Goal: Book appointment/travel/reservation

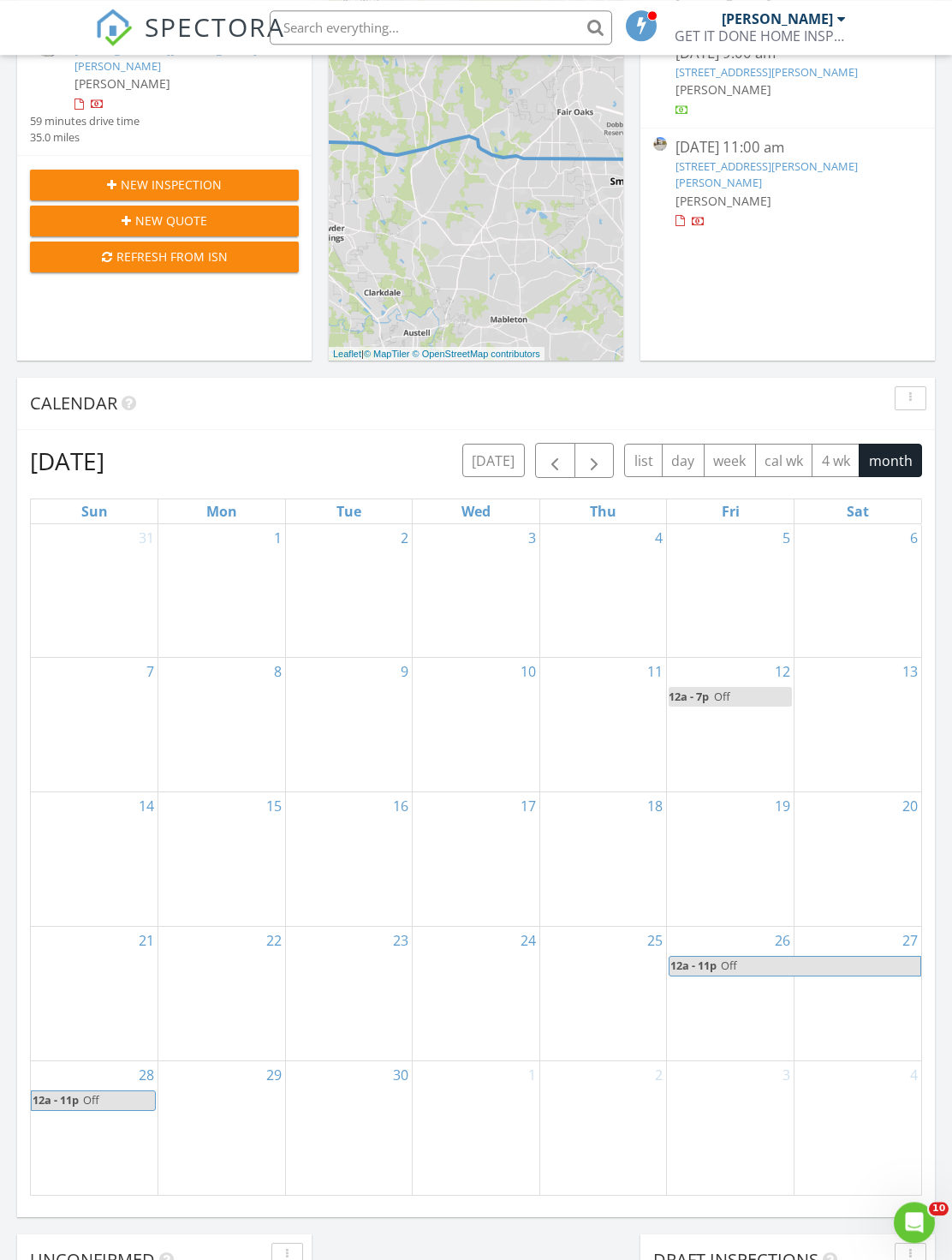
scroll to position [214, 0]
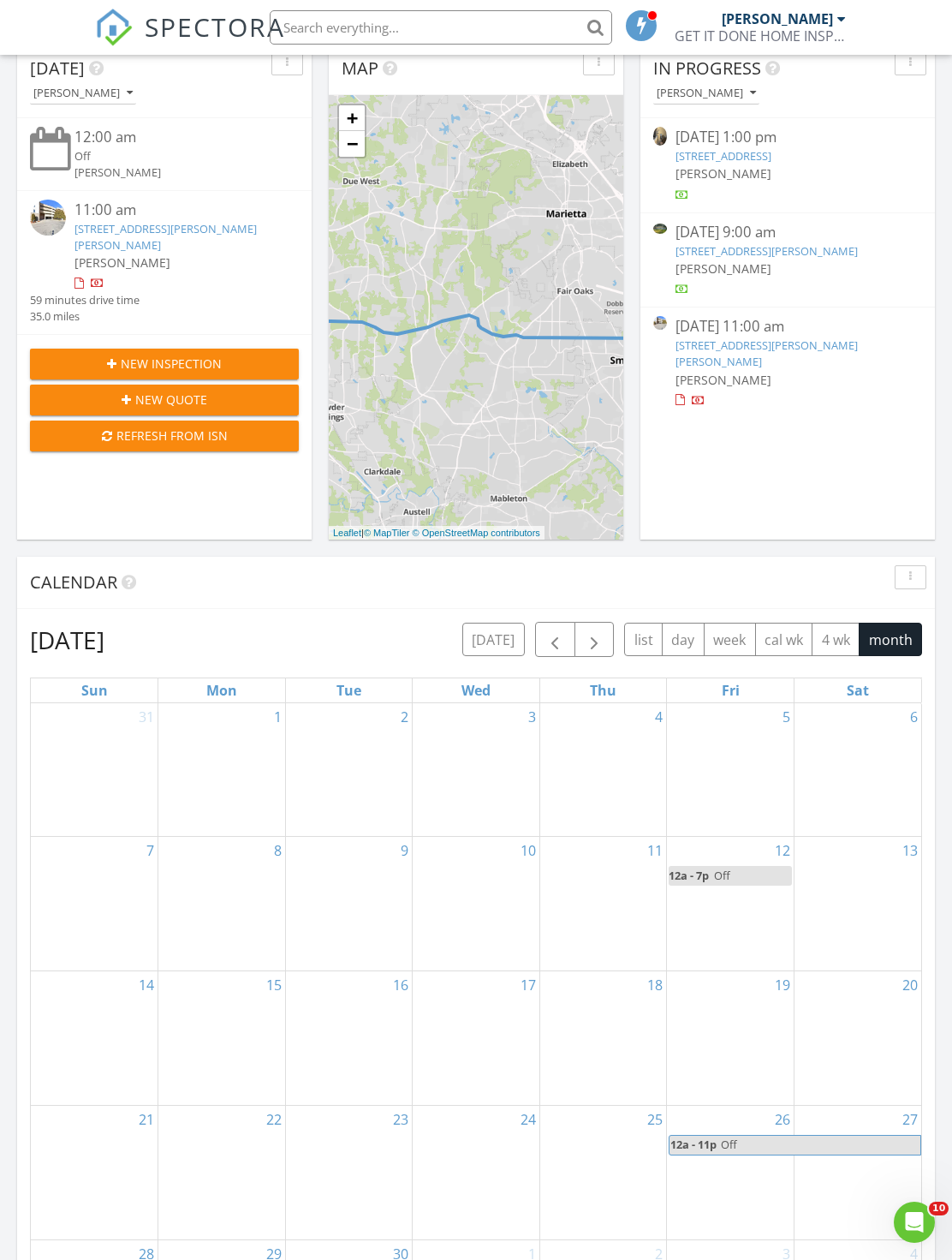
click at [727, 642] on button "week" at bounding box center [729, 639] width 52 height 33
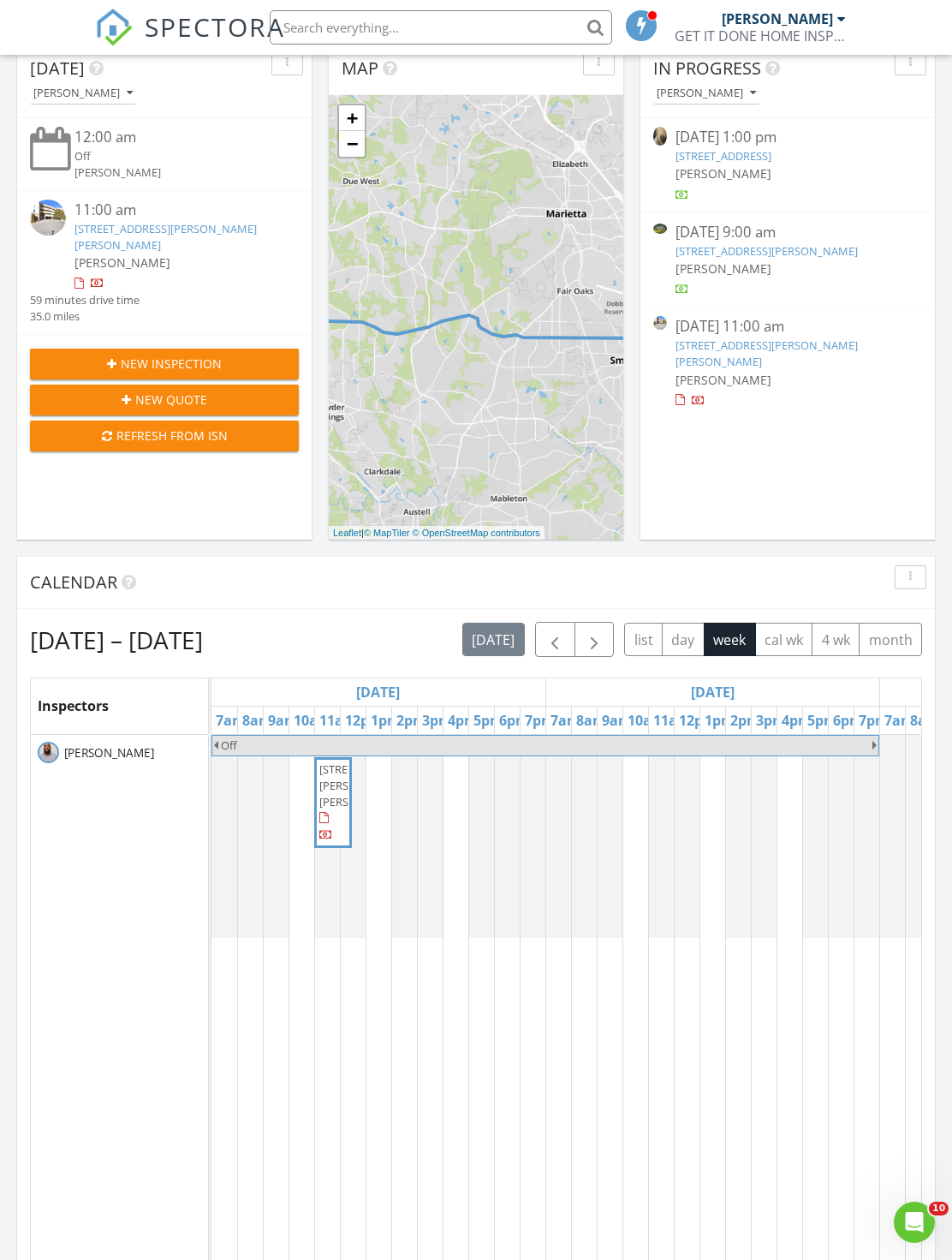
click at [826, 647] on button "4 wk" at bounding box center [835, 639] width 48 height 33
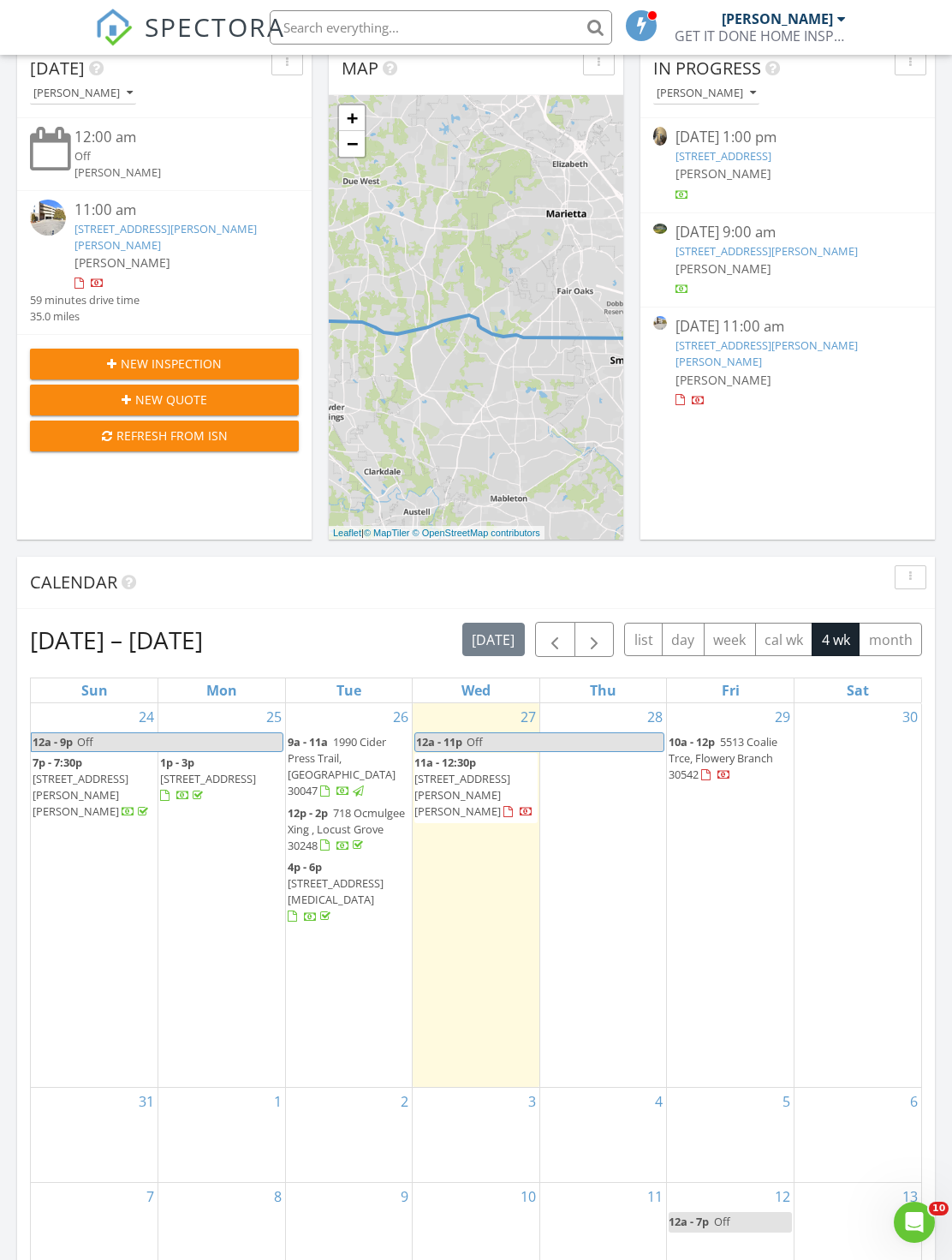
click at [895, 656] on button "month" at bounding box center [890, 639] width 63 height 33
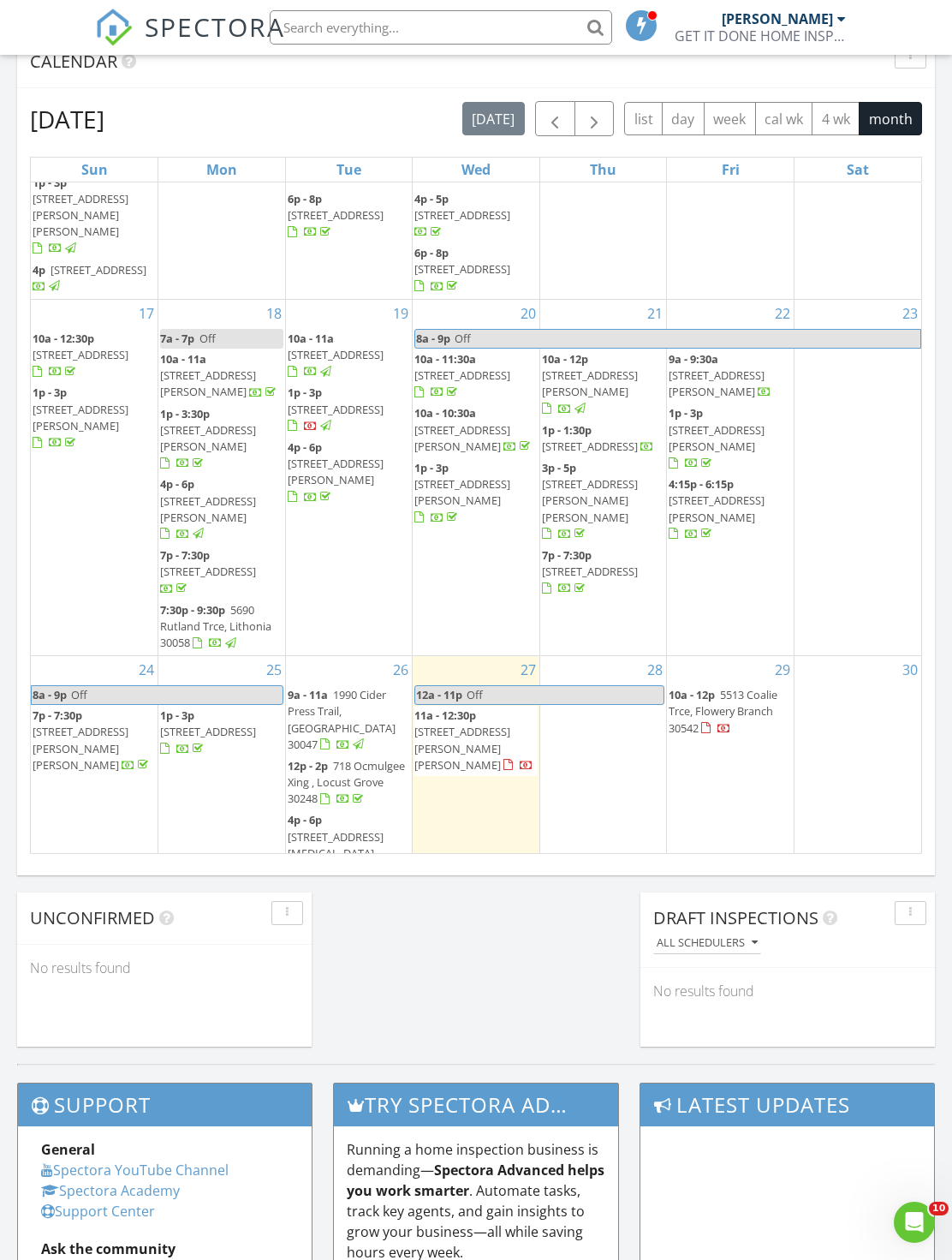
scroll to position [736, 0]
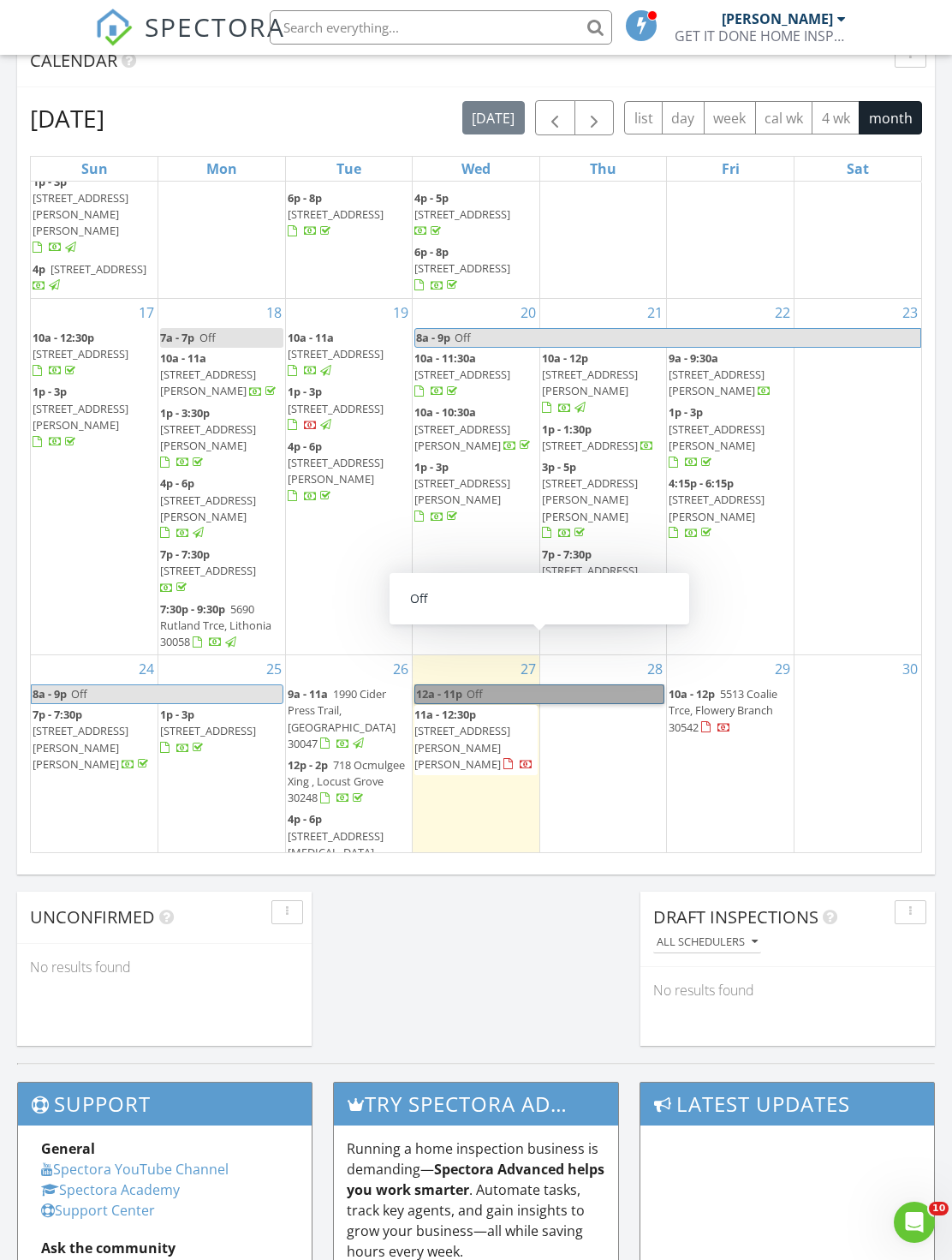
click at [597, 685] on link "12a - 11p Off" at bounding box center [539, 694] width 250 height 20
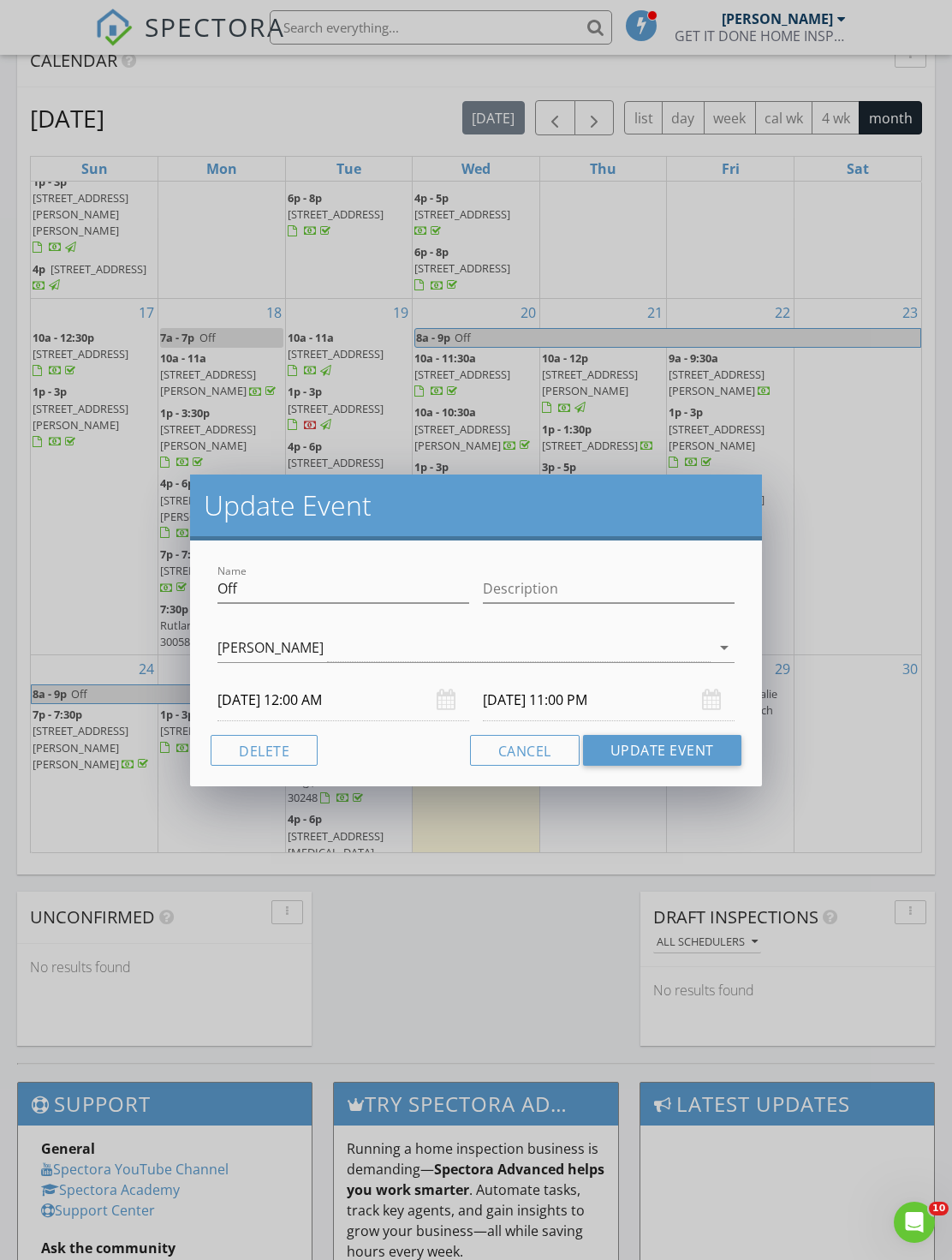
click at [700, 697] on input "[DATE] 11:00 PM" at bounding box center [608, 700] width 252 height 42
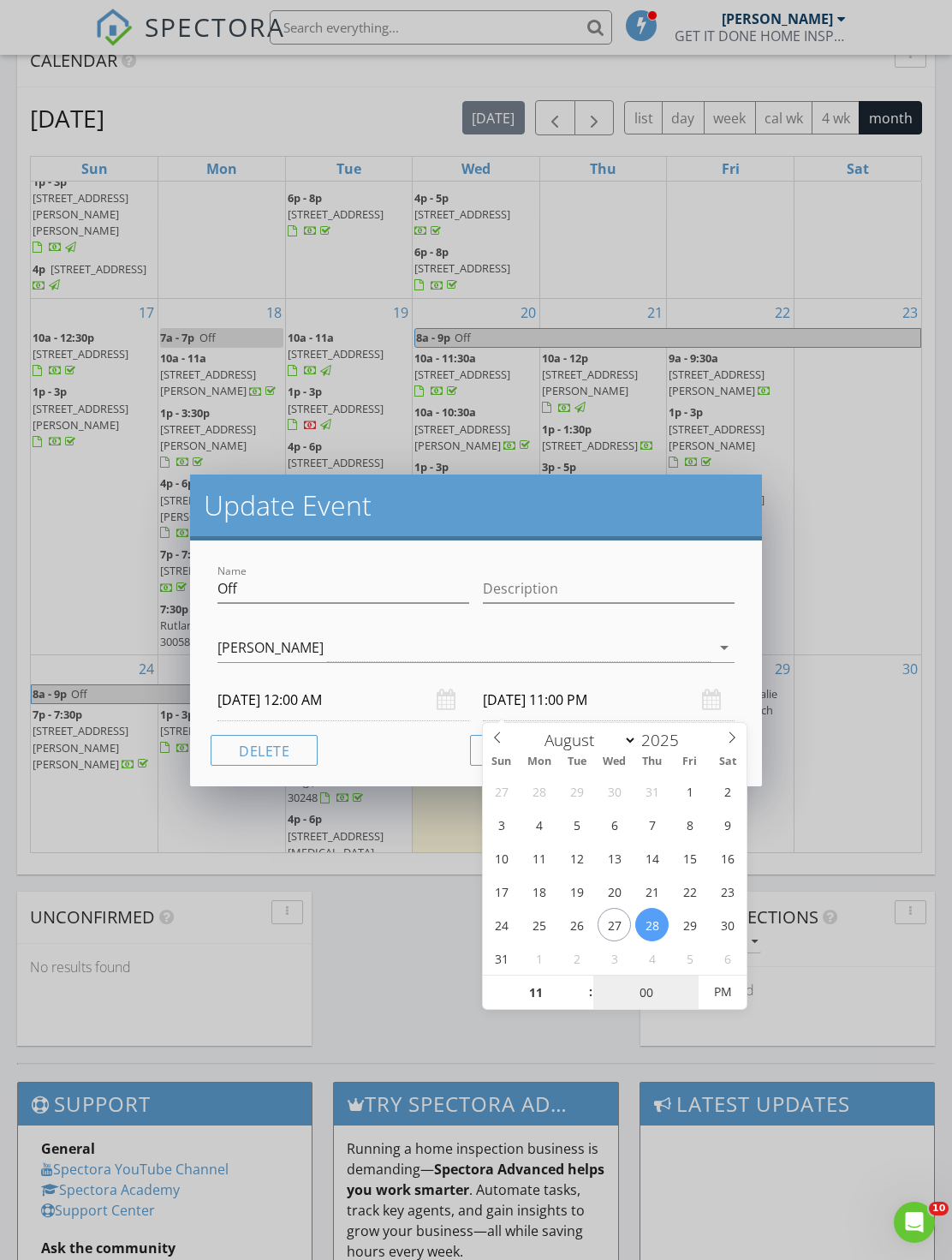
click at [626, 997] on input "00" at bounding box center [645, 992] width 105 height 34
type input "6"
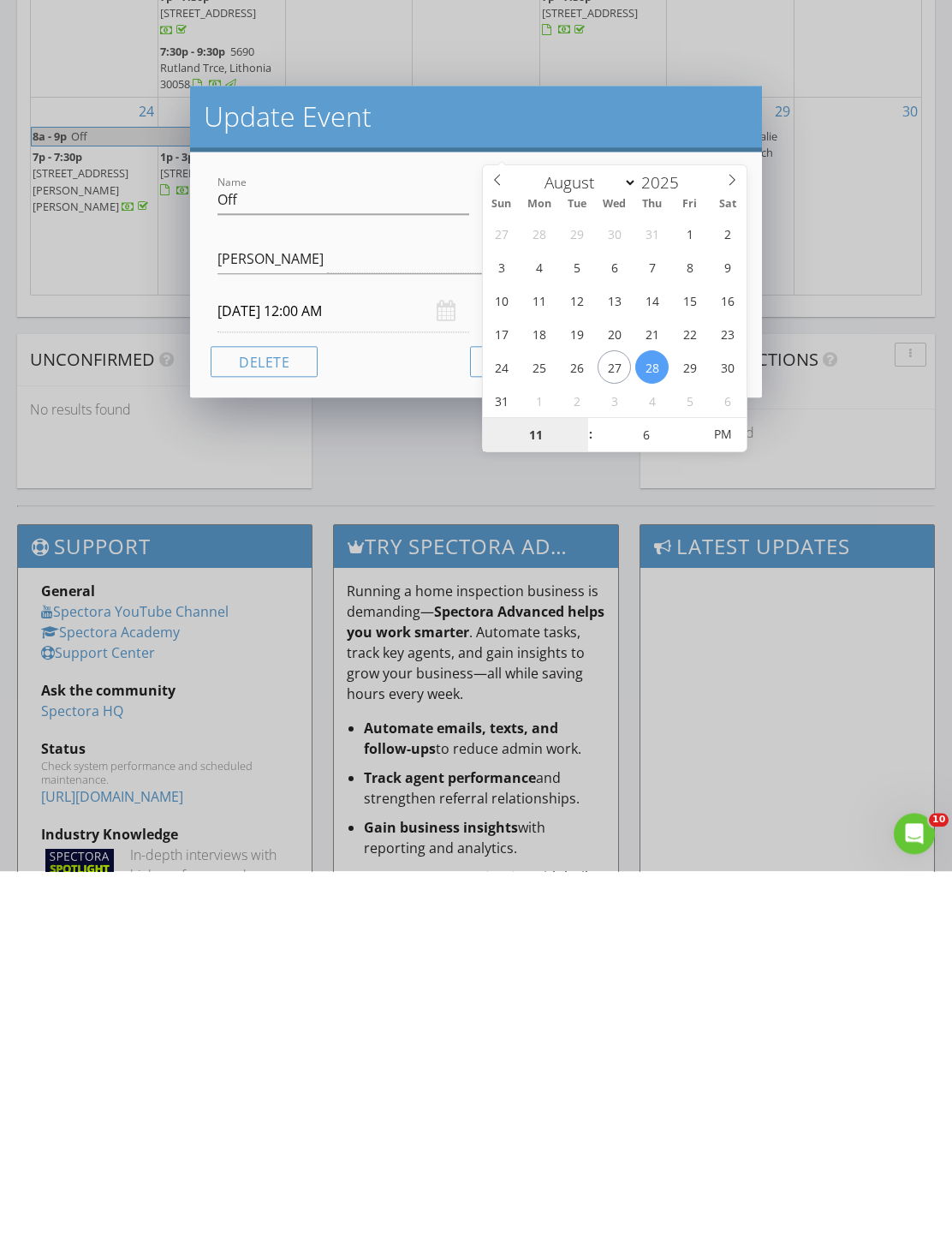
select select "8"
type input "06"
type input "[DATE] 11:06 PM"
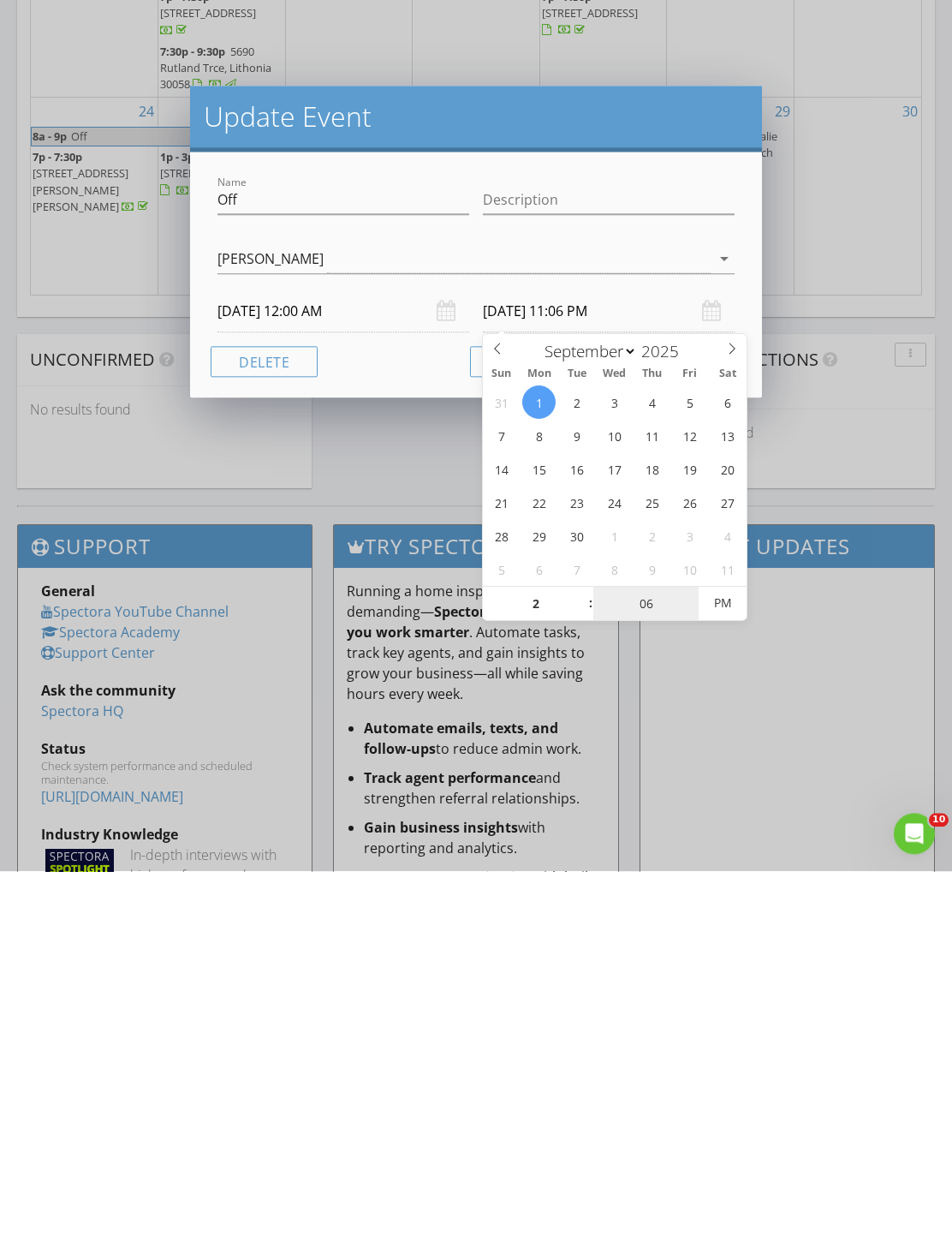
click at [634, 975] on input "06" at bounding box center [645, 992] width 105 height 34
type input "02"
type input "[DATE] 2:06 PM"
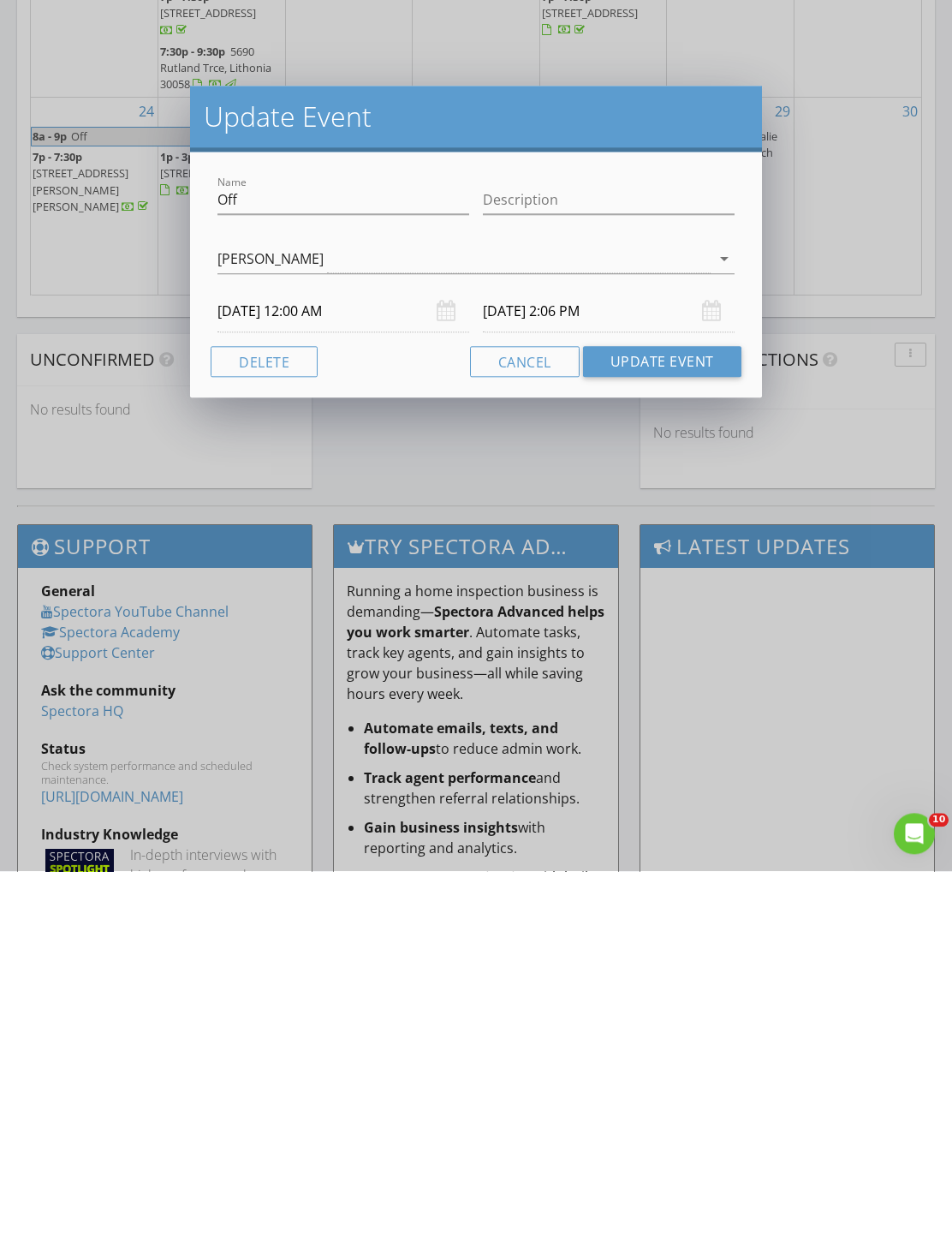
scroll to position [1206, 0]
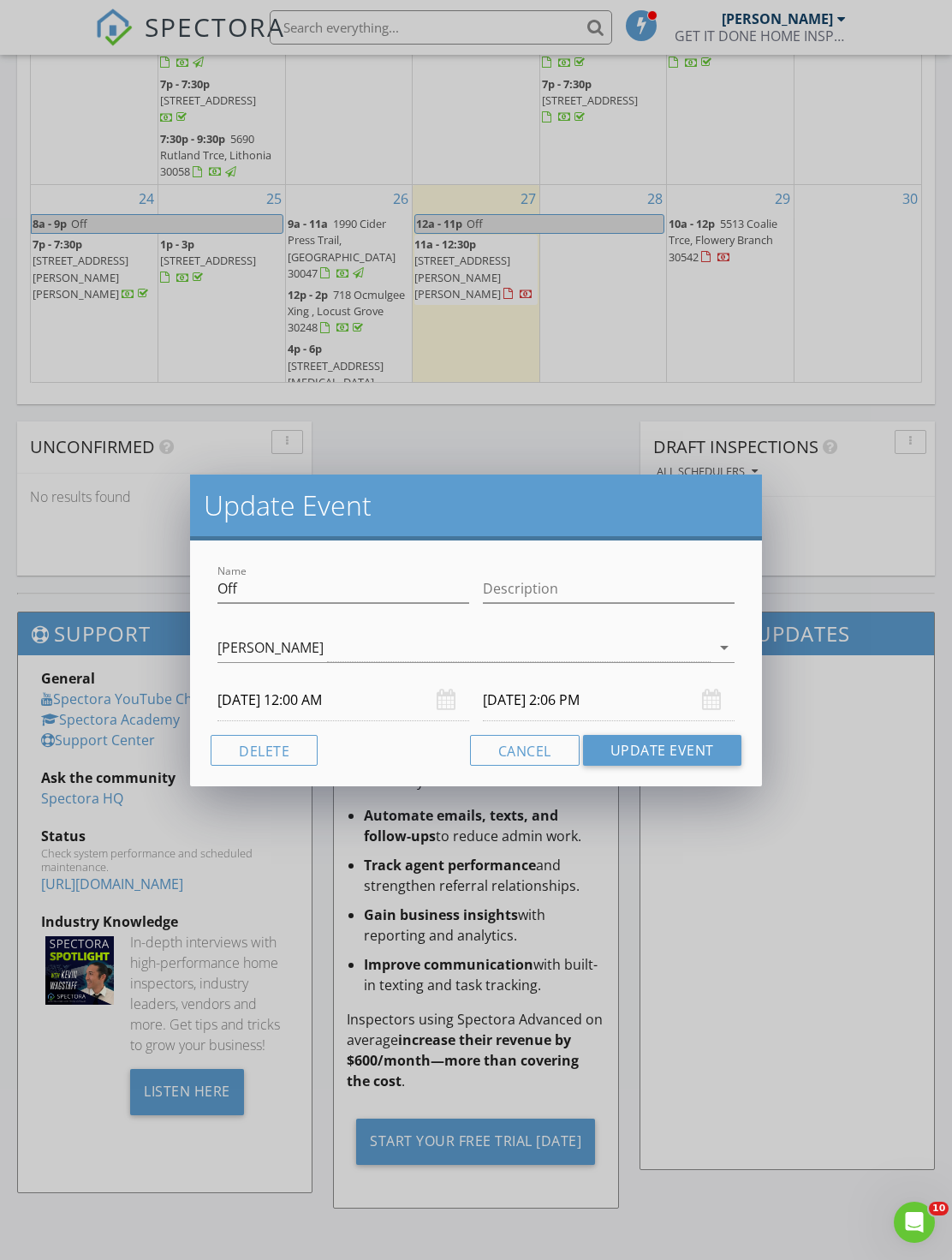
click at [680, 744] on button "Update Event" at bounding box center [663, 750] width 159 height 31
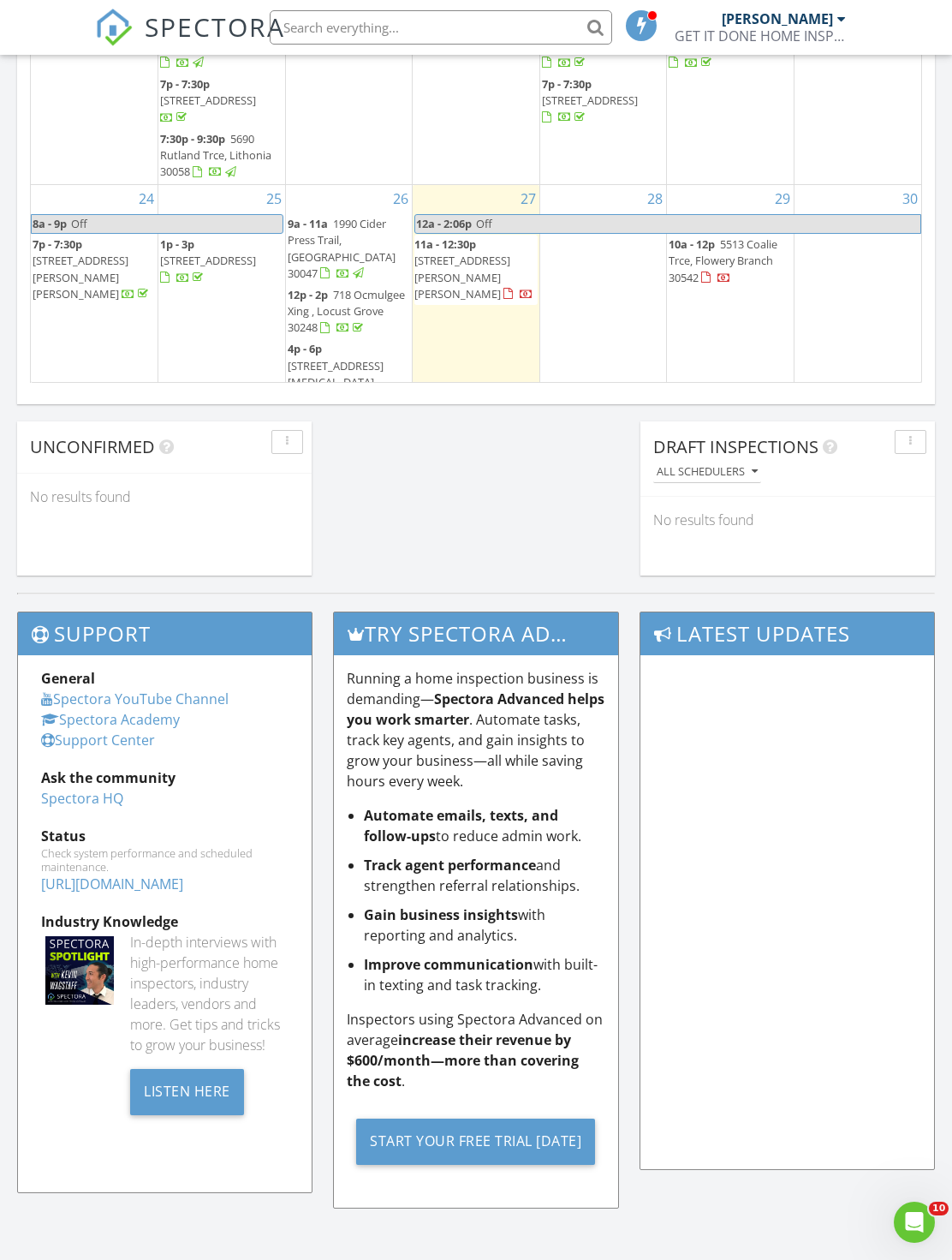
scroll to position [567, 0]
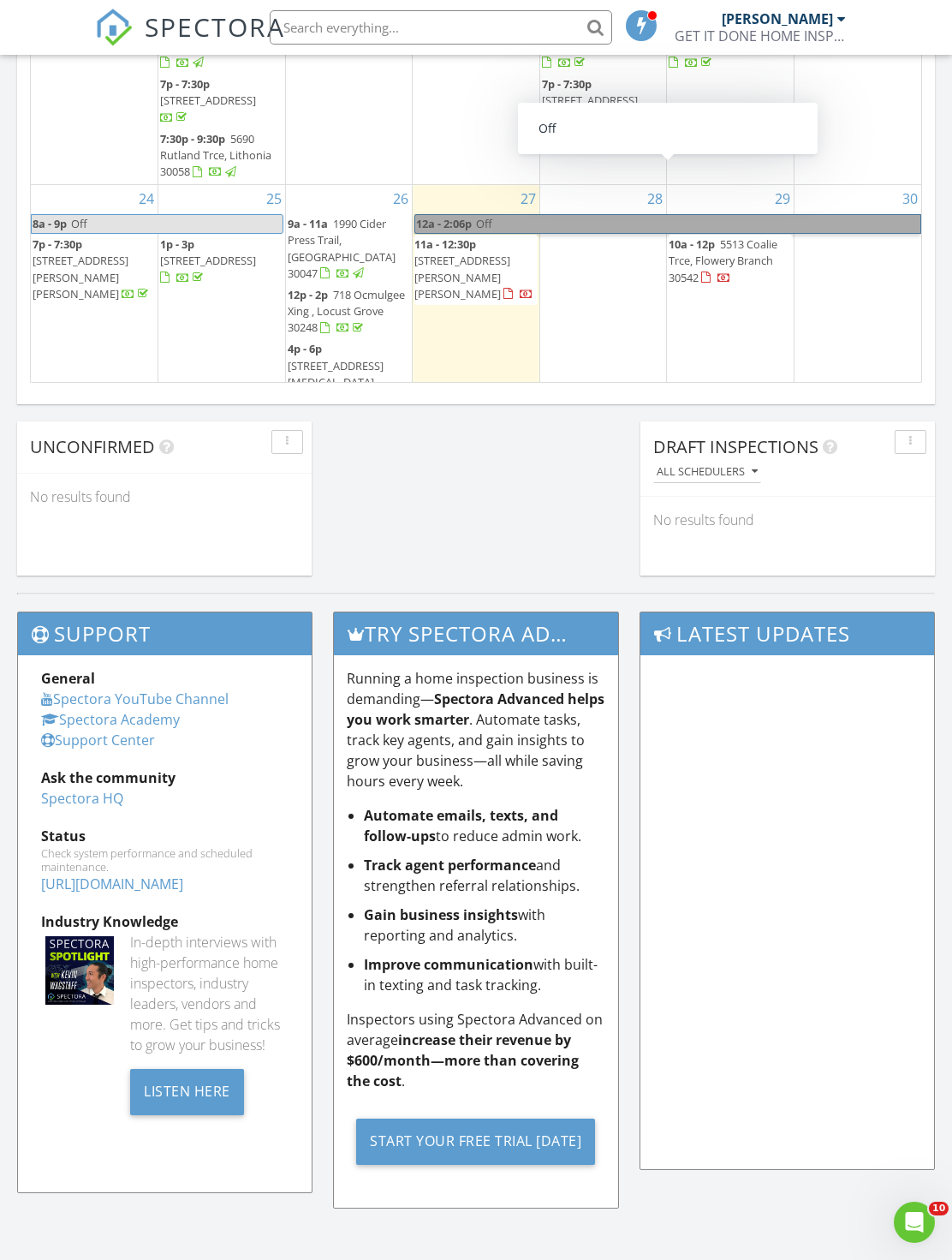
click at [719, 214] on link "12a - 2:06p Off" at bounding box center [668, 224] width 507 height 20
click at [841, 214] on link "12a - 2:06p Off" at bounding box center [668, 224] width 507 height 20
select select "8"
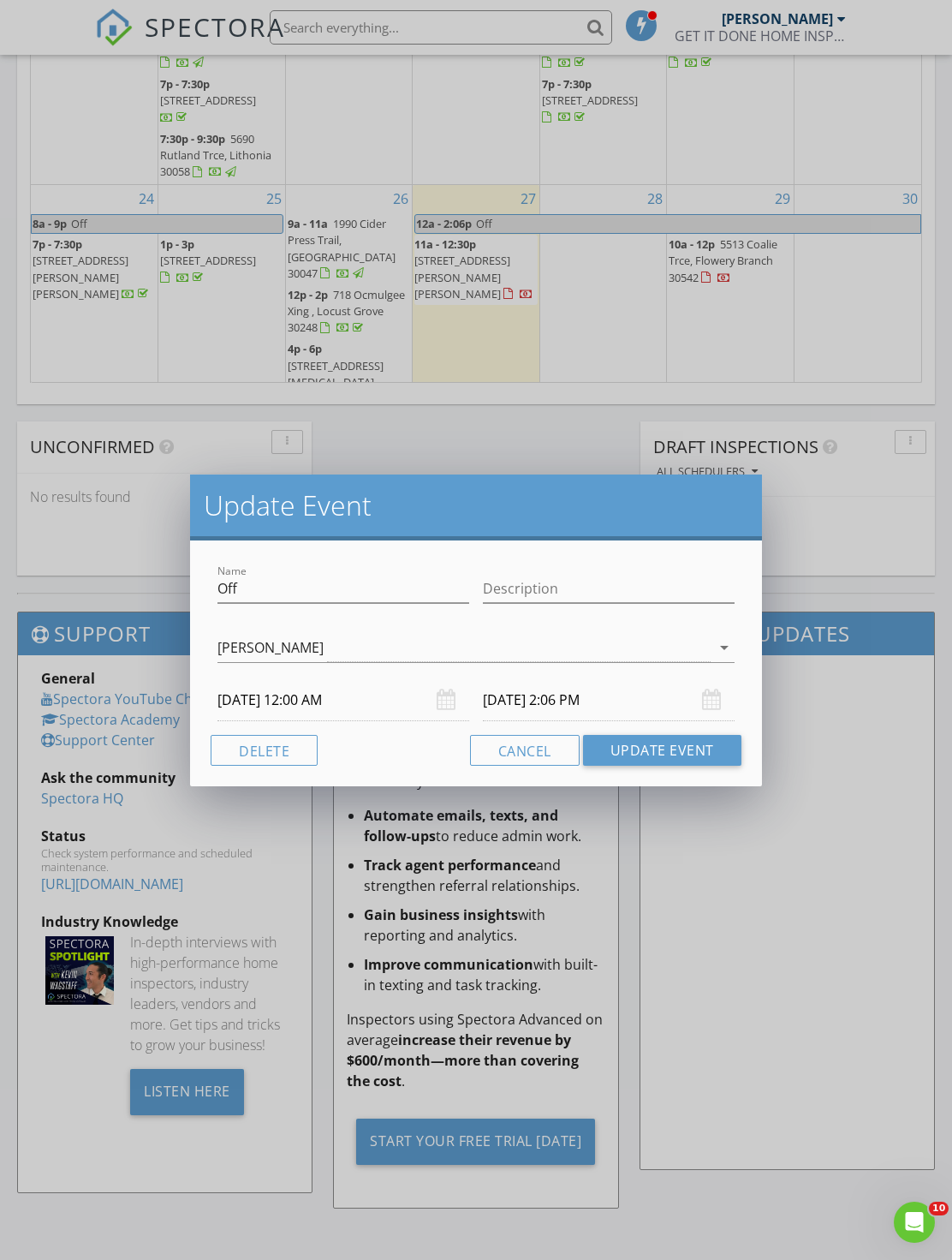
click at [596, 694] on input "[DATE] 2:06 PM" at bounding box center [608, 700] width 252 height 42
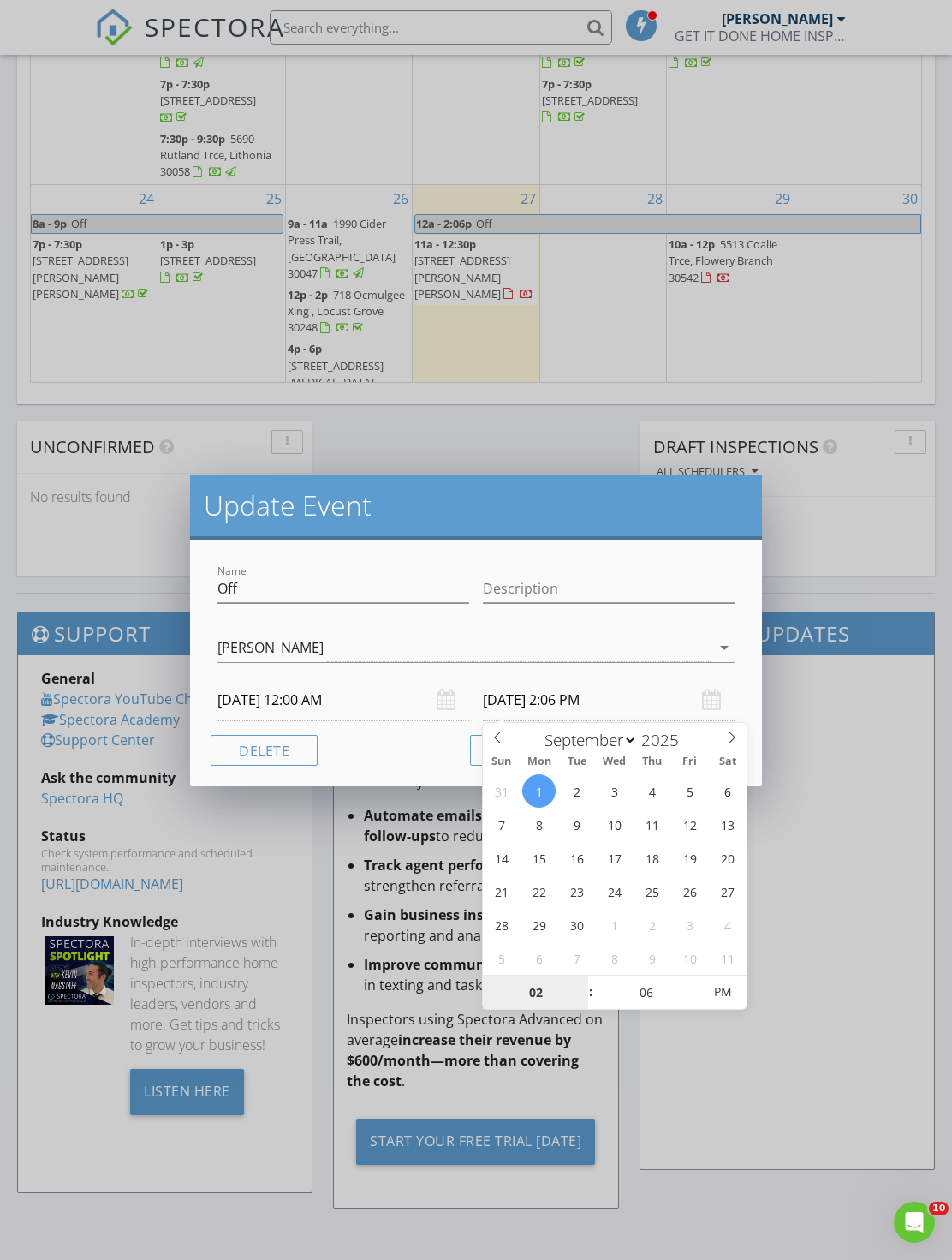
type input "[DATE] 2:06 PM"
select select "7"
click at [631, 520] on h2 "Update Event" at bounding box center [475, 505] width 544 height 34
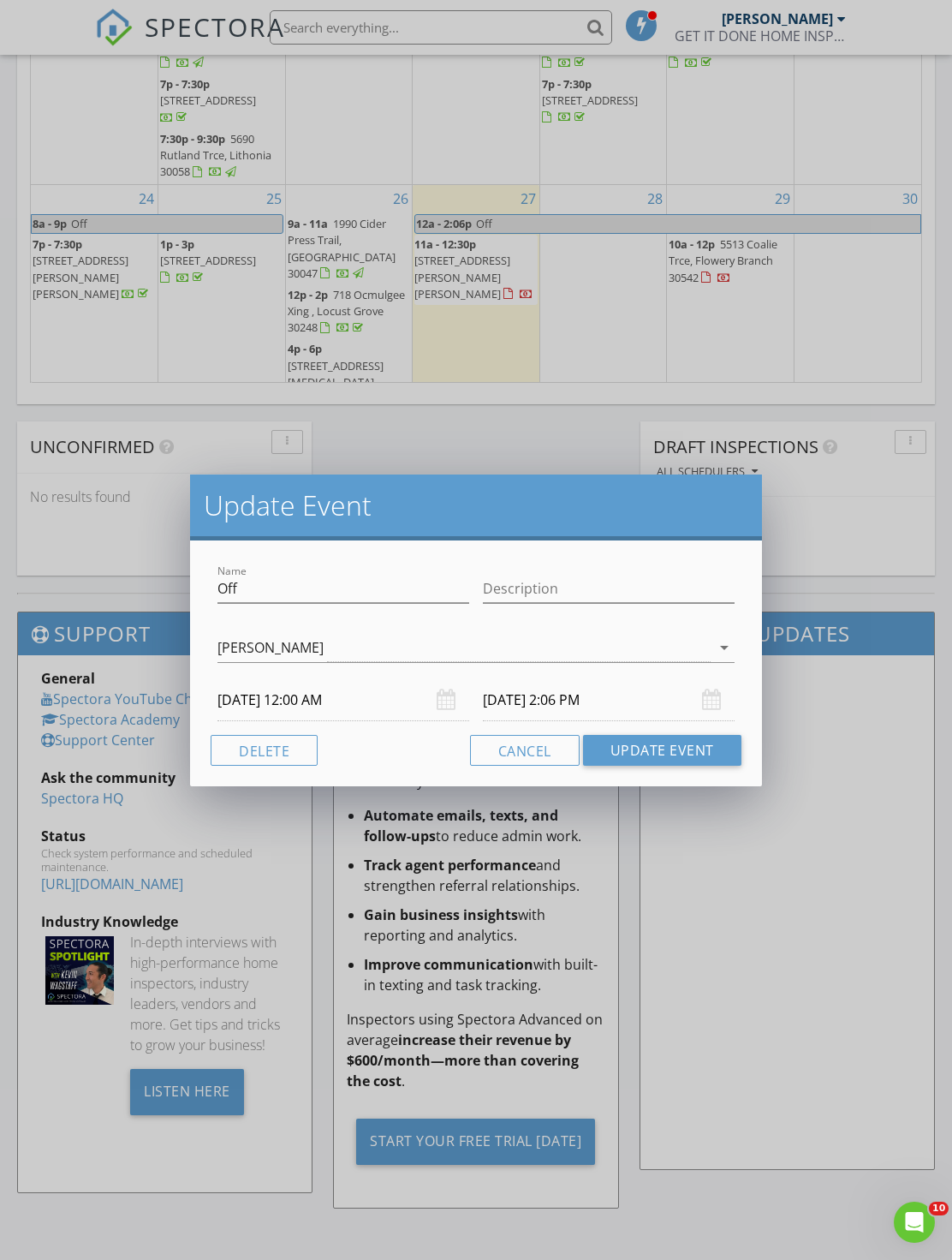
click at [574, 696] on input "[DATE] 2:06 PM" at bounding box center [608, 700] width 252 height 42
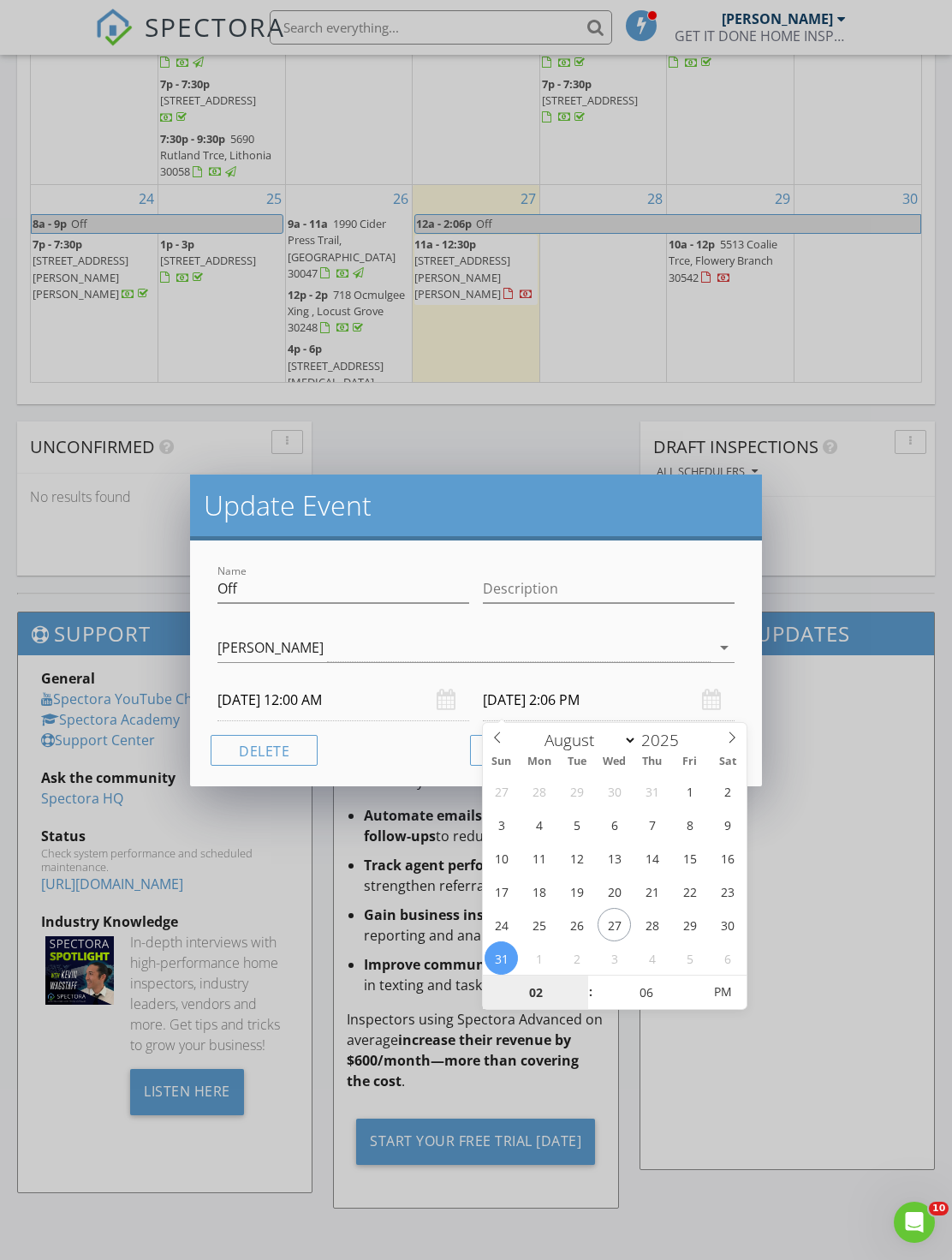
type input "[DATE] 2:06 PM"
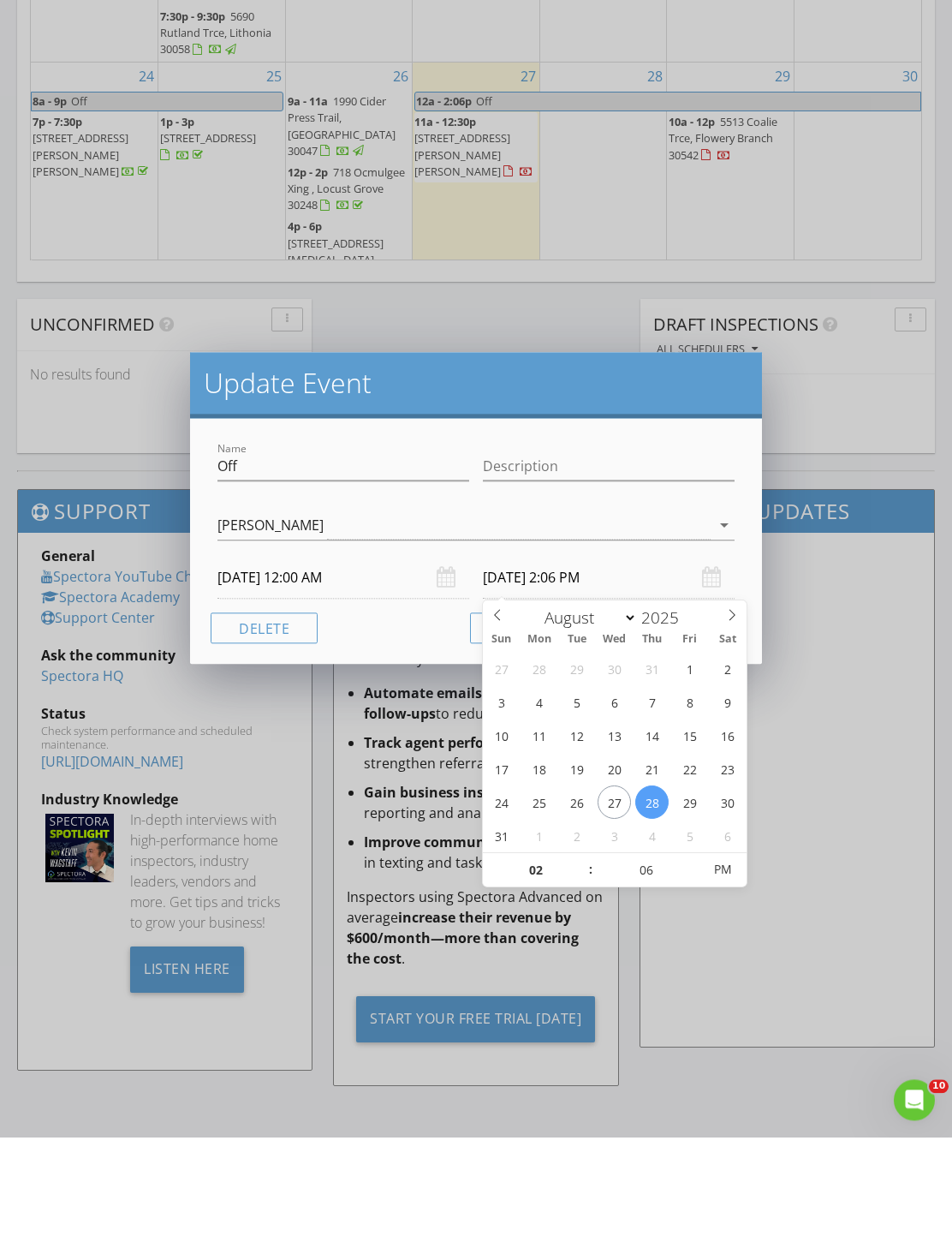
click at [418, 735] on div "Cancel Update Event" at bounding box center [476, 750] width 530 height 31
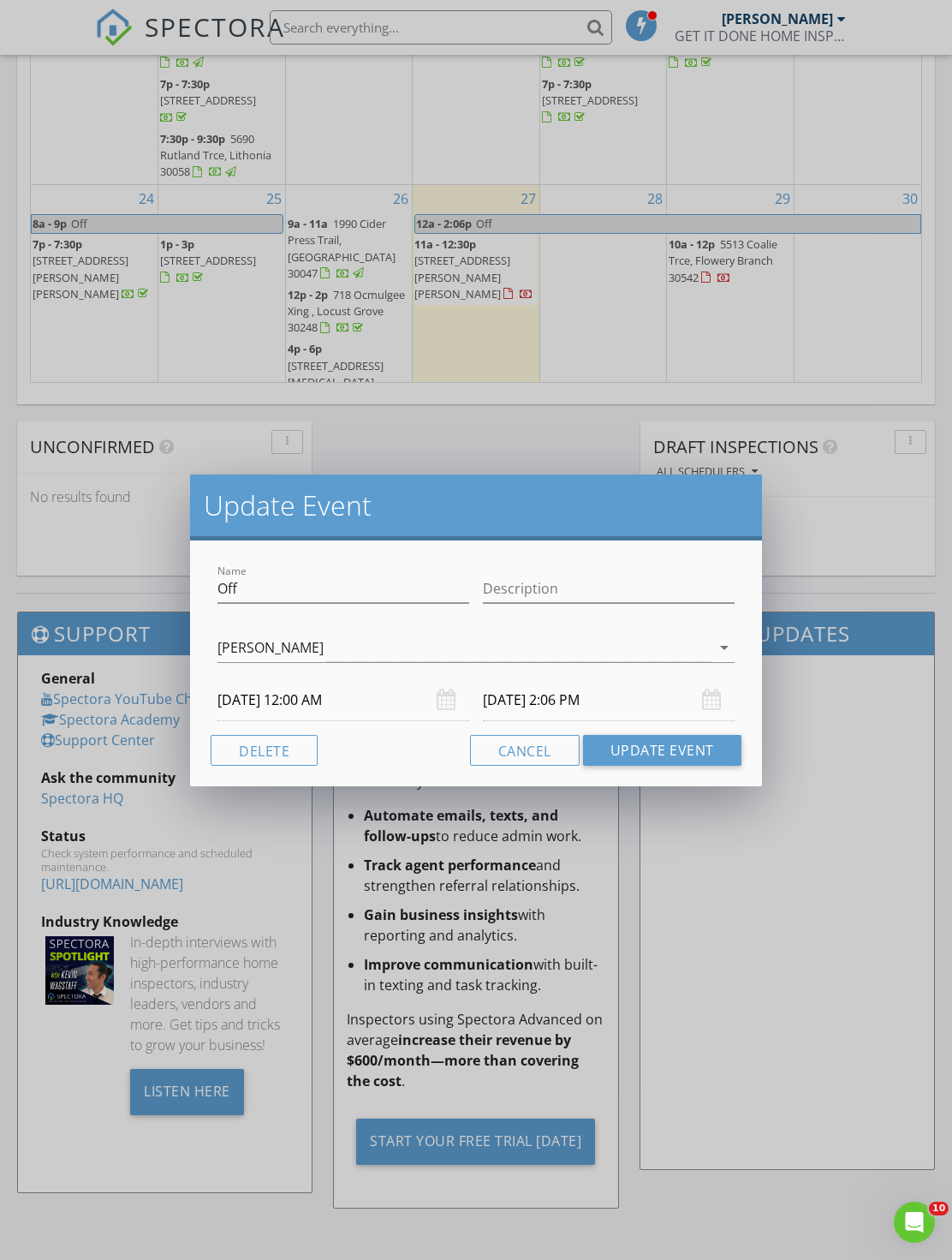
click at [648, 745] on button "Update Event" at bounding box center [663, 750] width 159 height 31
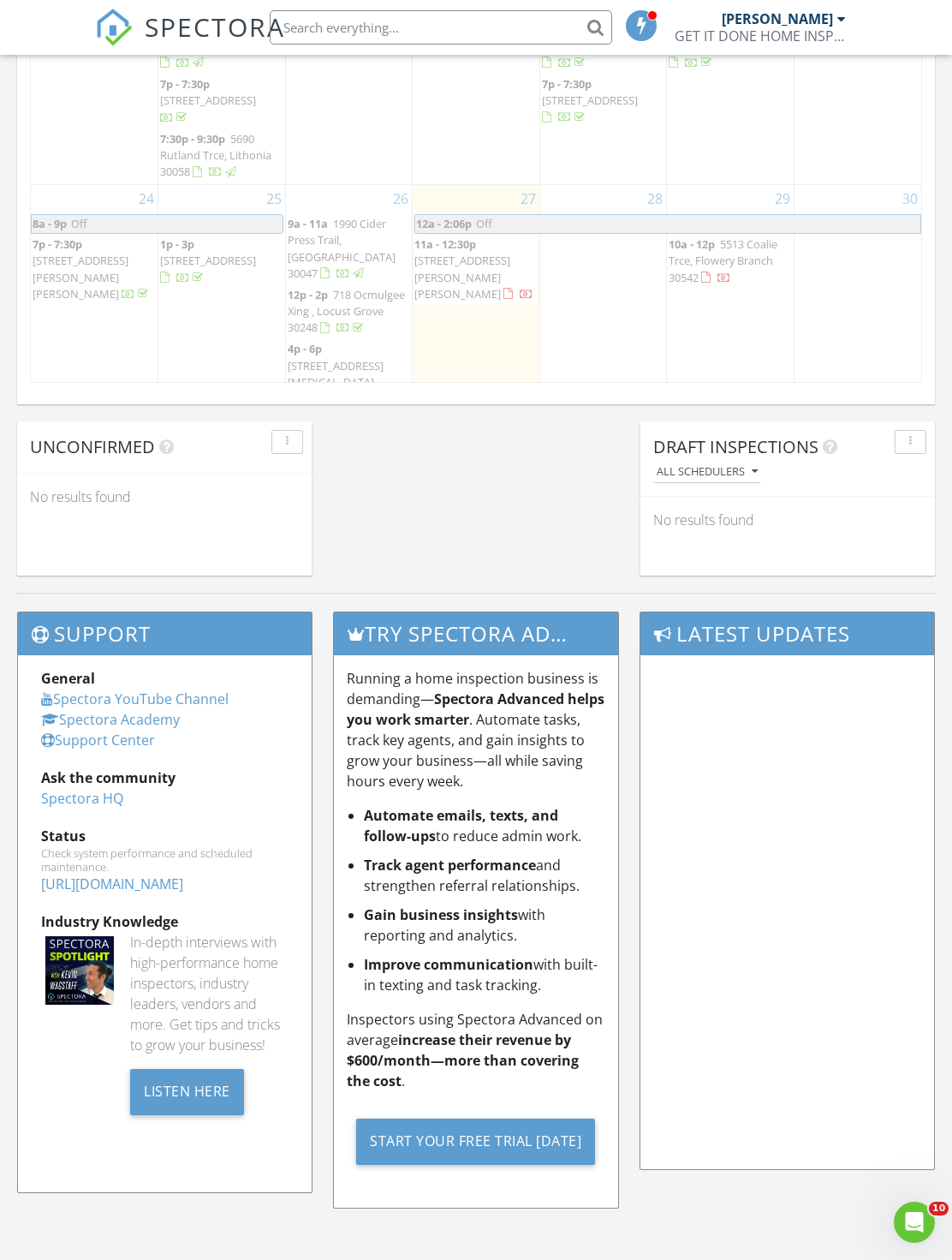
click at [609, 638] on h3 "Try spectora advanced [DATE]" at bounding box center [475, 633] width 283 height 42
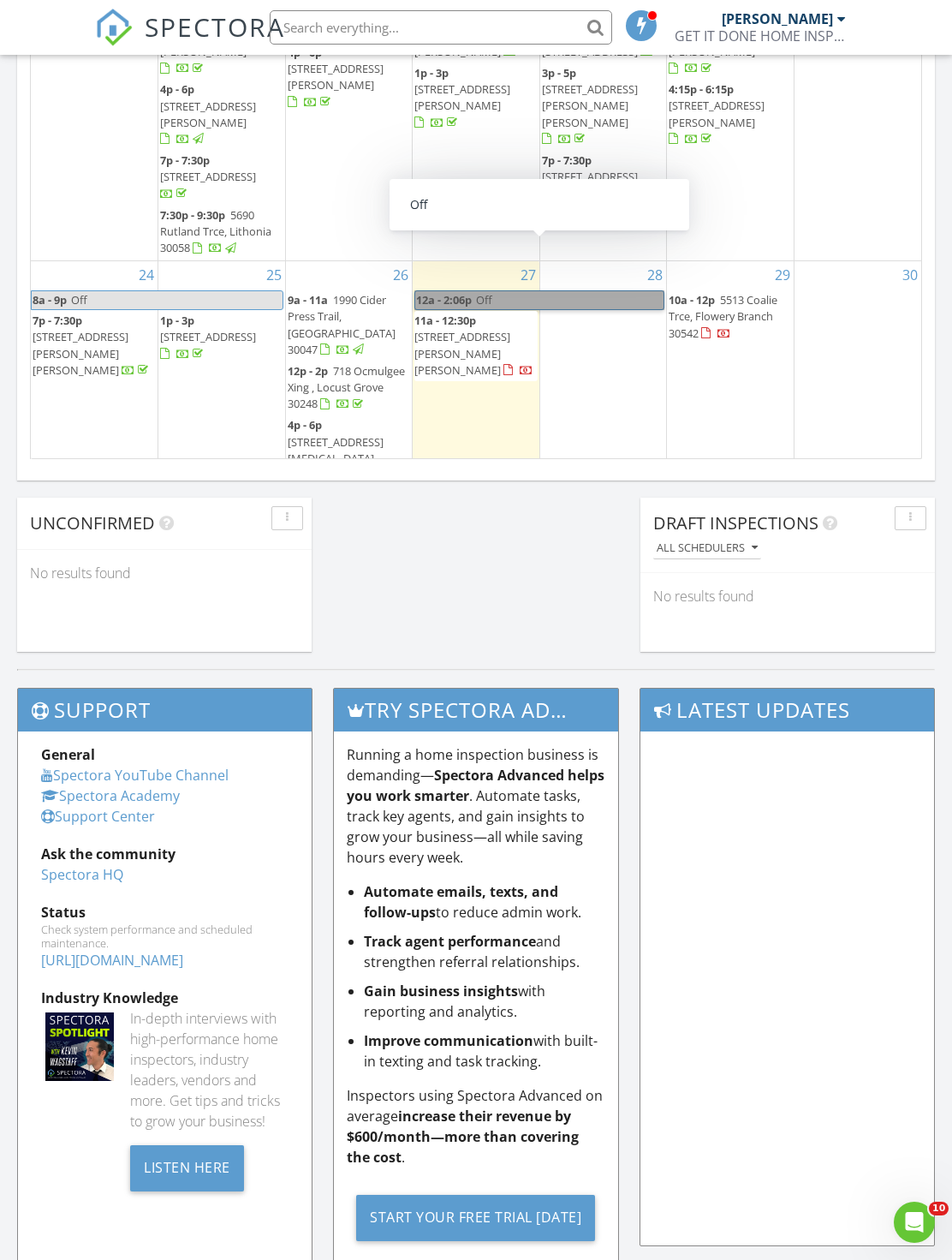
click at [630, 290] on link "12a - 2:06p Off" at bounding box center [539, 300] width 250 height 20
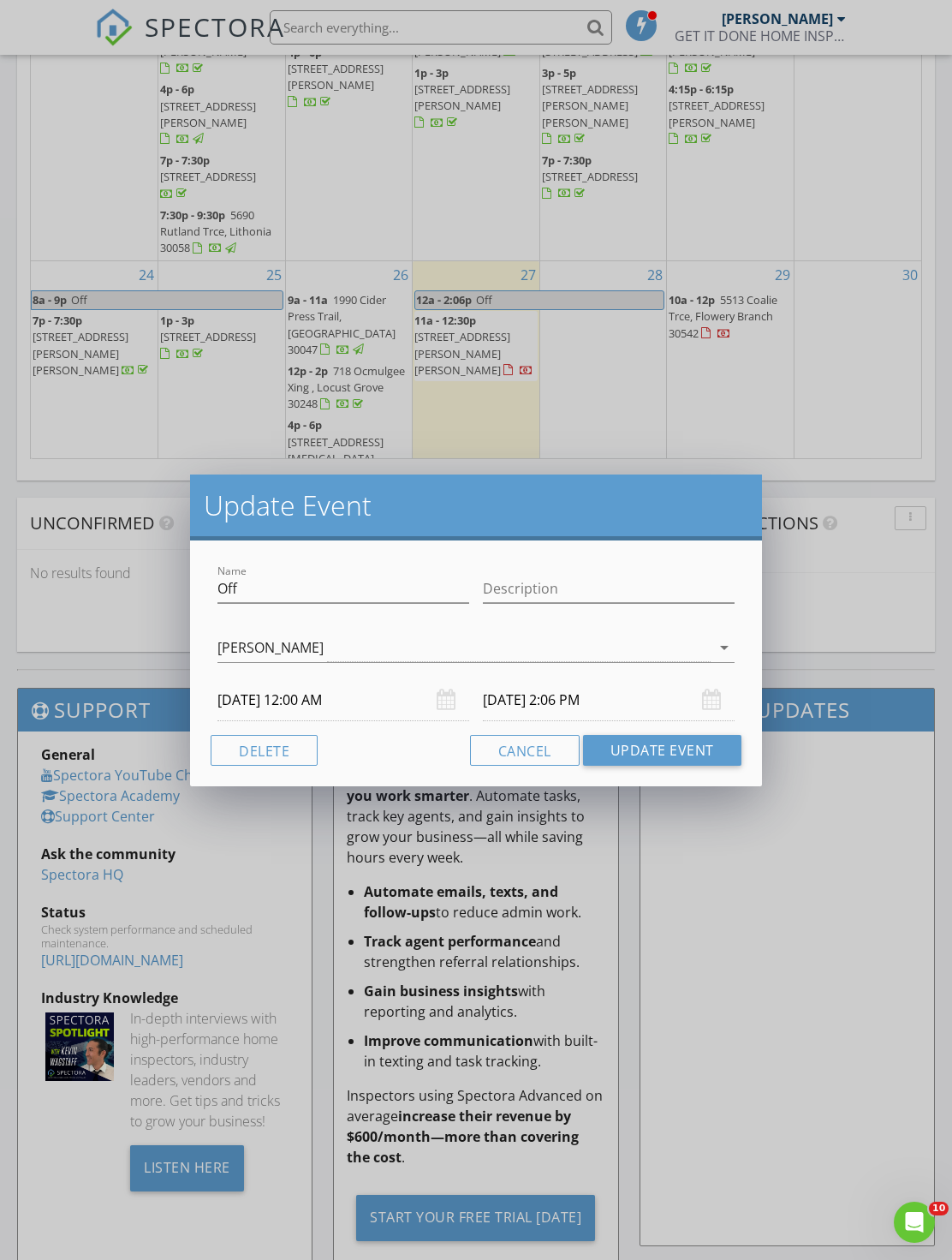
click at [713, 707] on div "[DATE] 2:06 PM" at bounding box center [608, 700] width 252 height 42
click at [722, 697] on input "[DATE] 2:06 PM" at bounding box center [608, 700] width 252 height 42
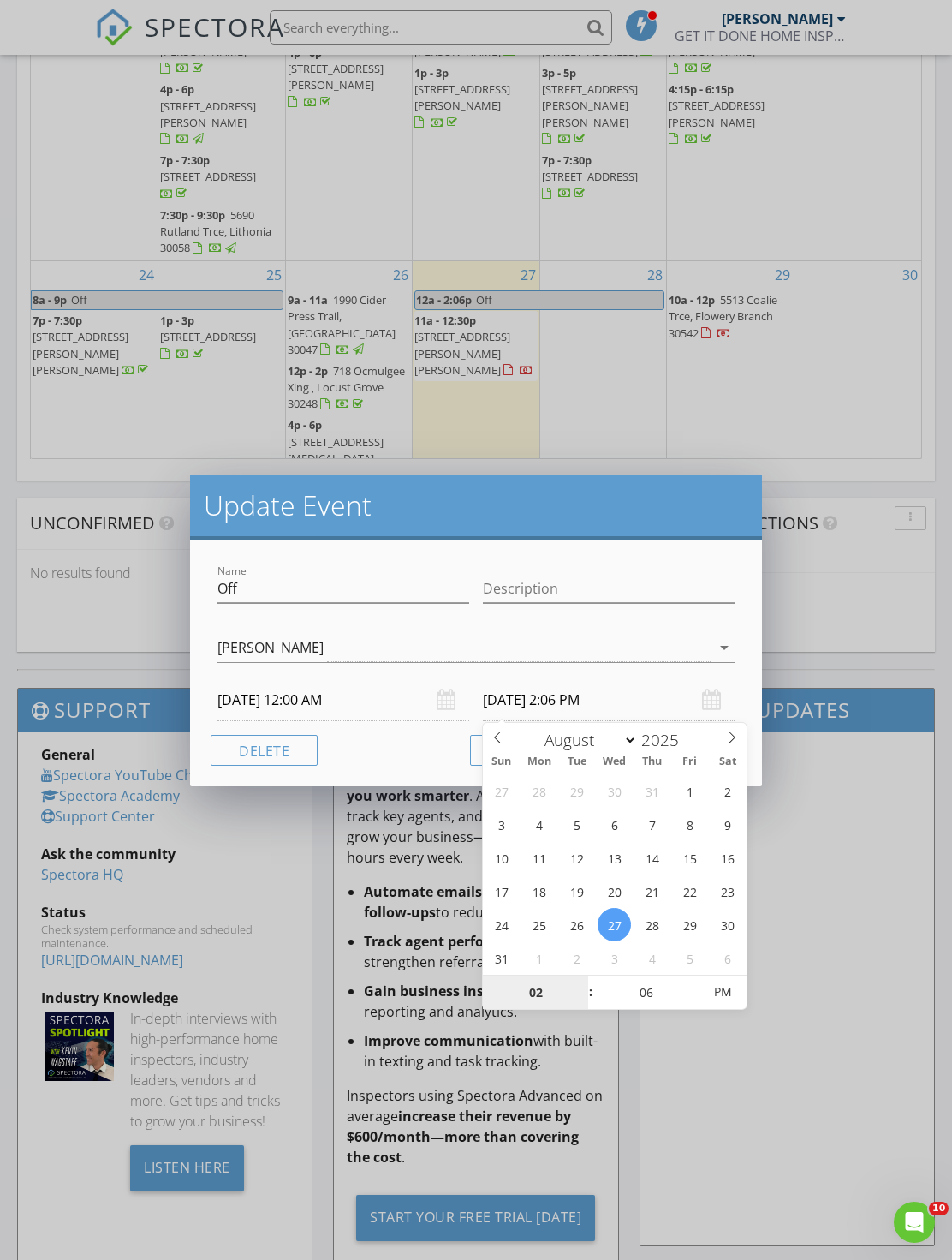
scroll to position [1128, 0]
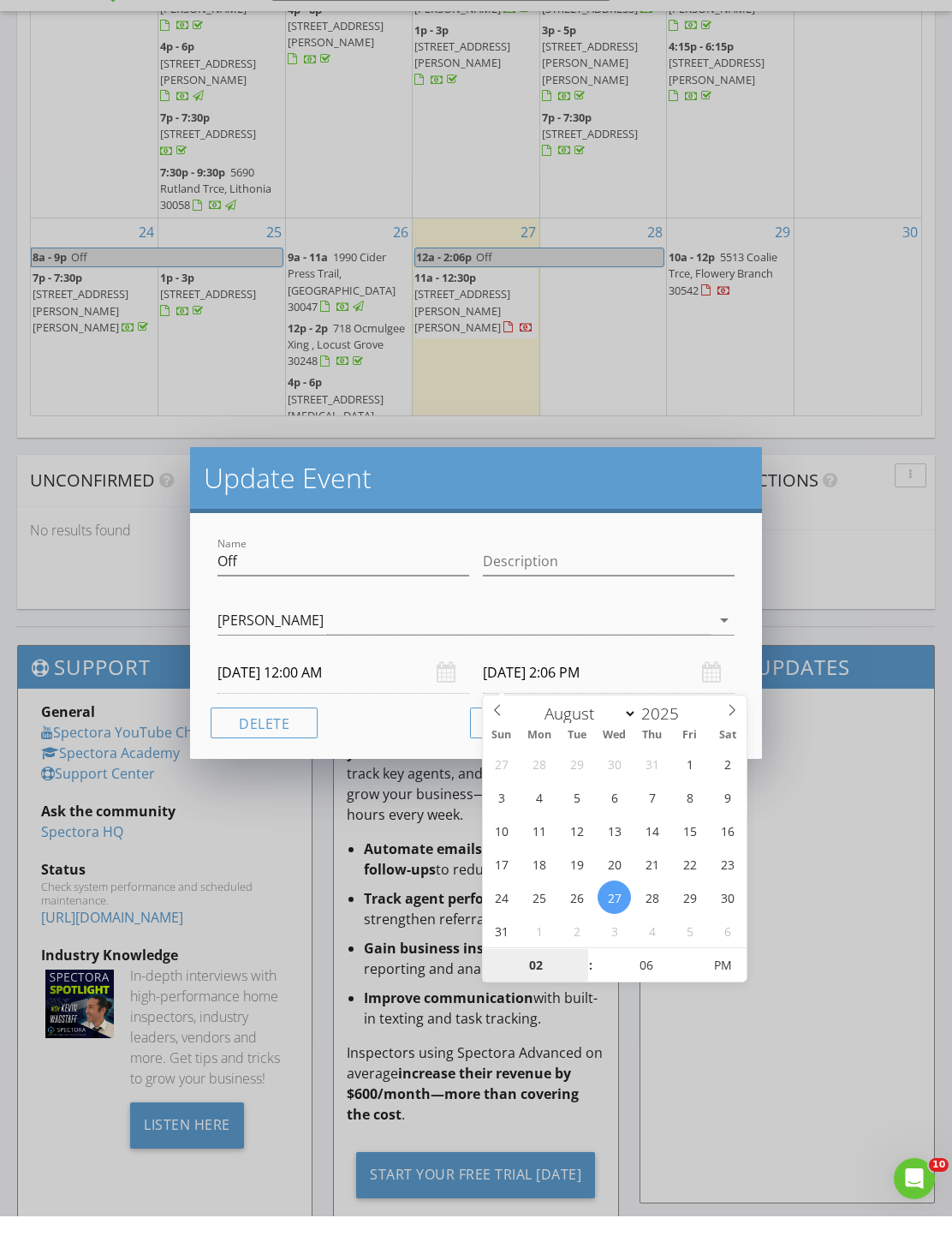
type input "[DATE] 2:06 PM"
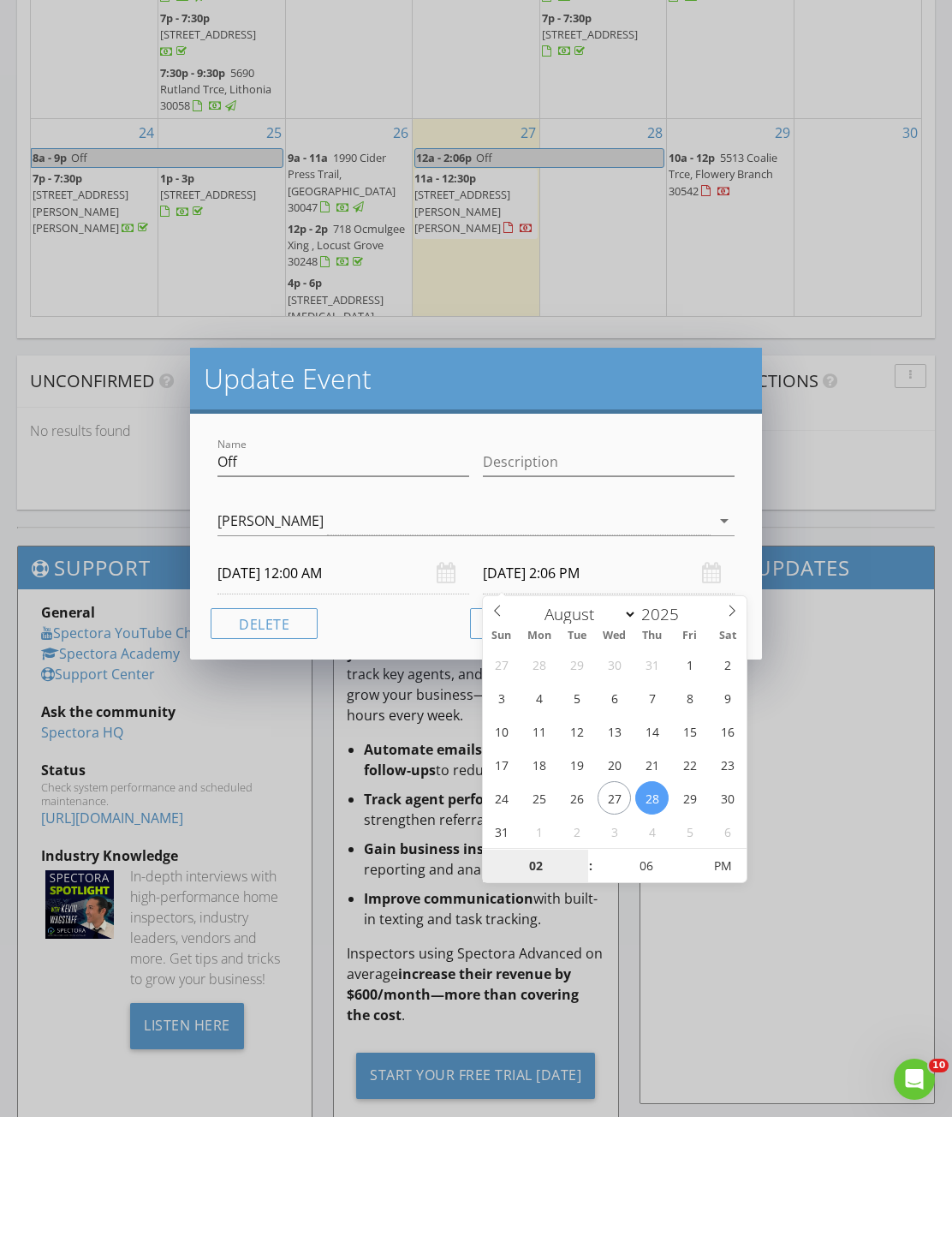
type input "6"
click at [675, 504] on h2 "Update Event" at bounding box center [475, 521] width 544 height 34
type input "[DATE] 6:06 PM"
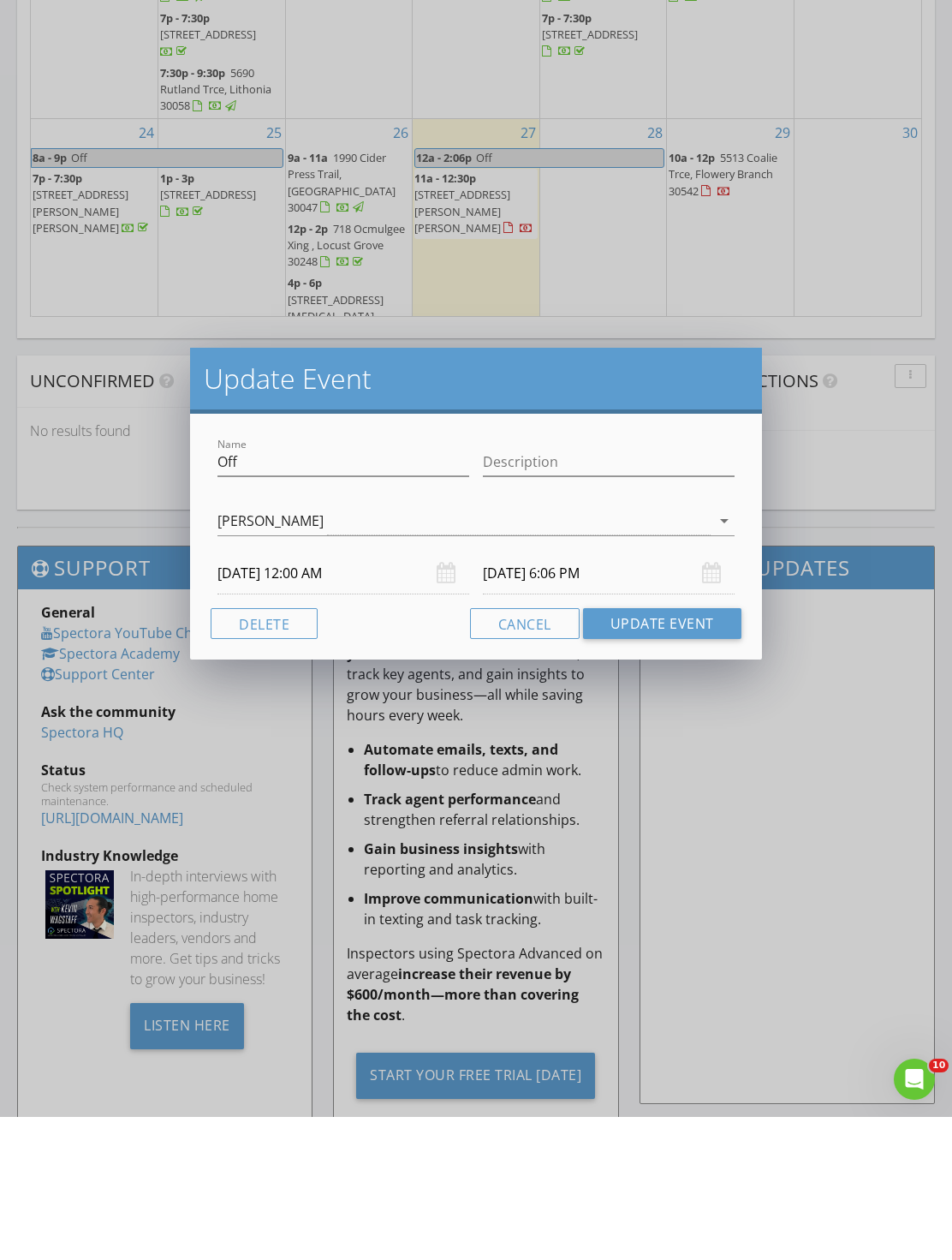
scroll to position [1133, 0]
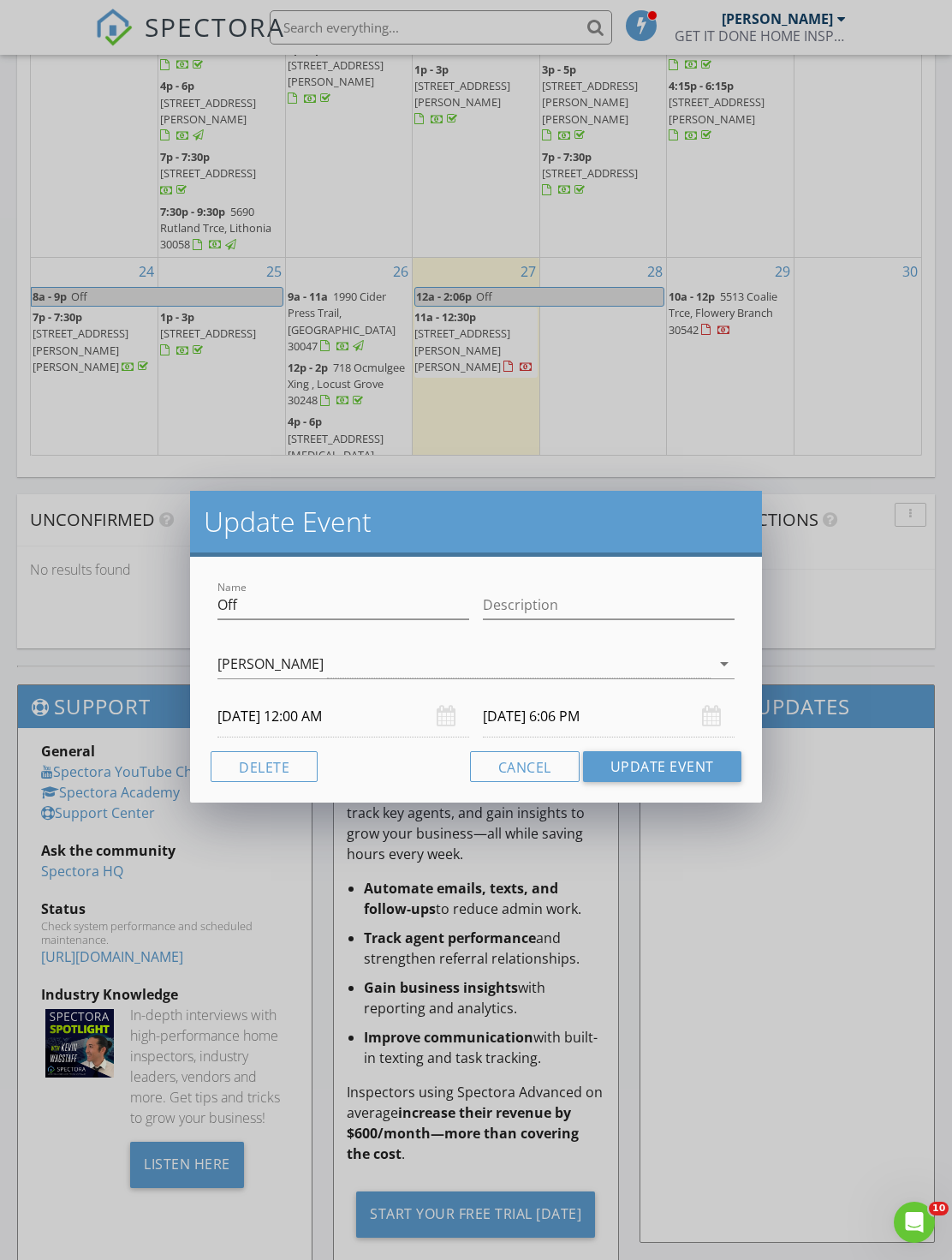
click at [665, 774] on button "Update Event" at bounding box center [663, 767] width 159 height 31
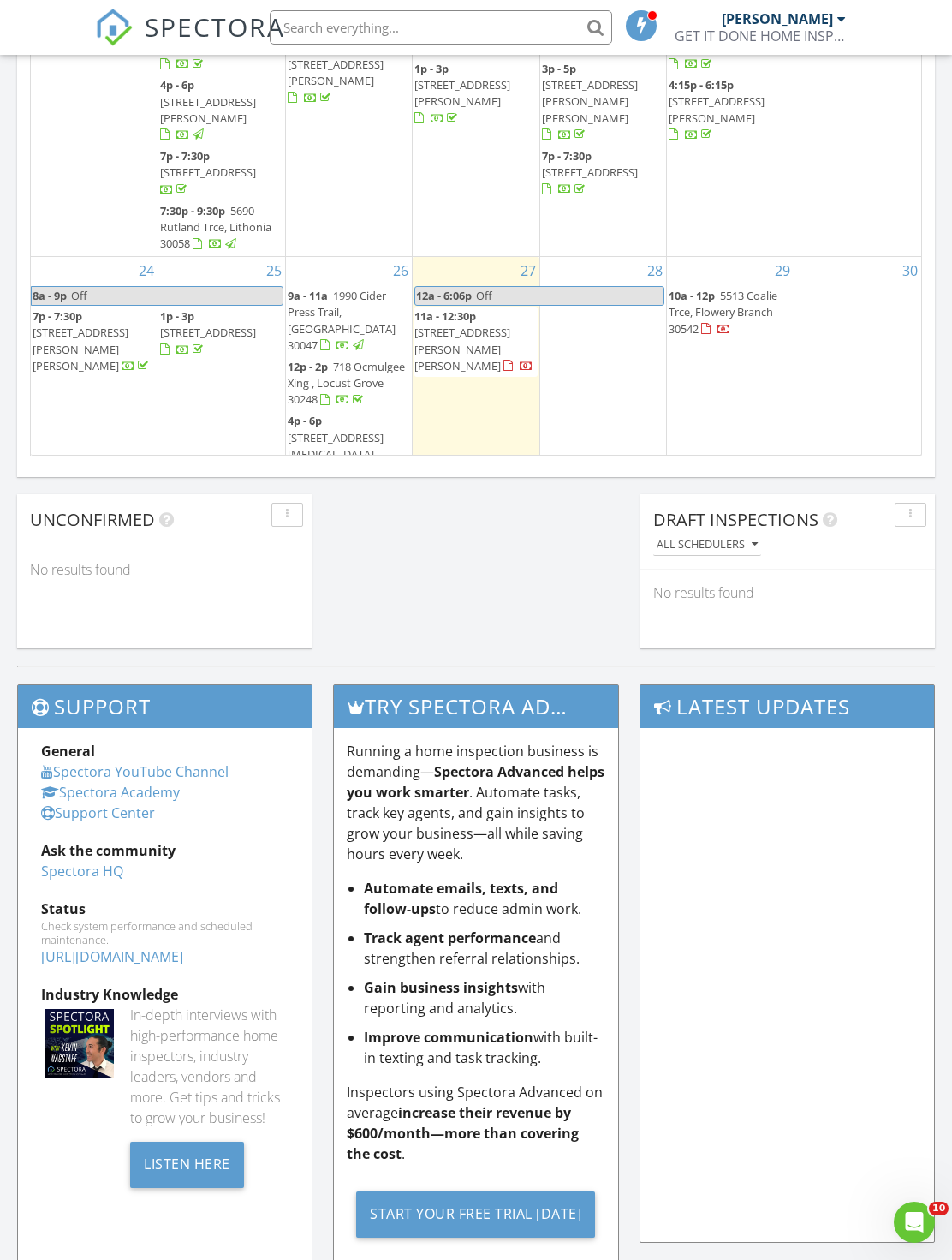
scroll to position [567, 0]
